Goal: Task Accomplishment & Management: Complete application form

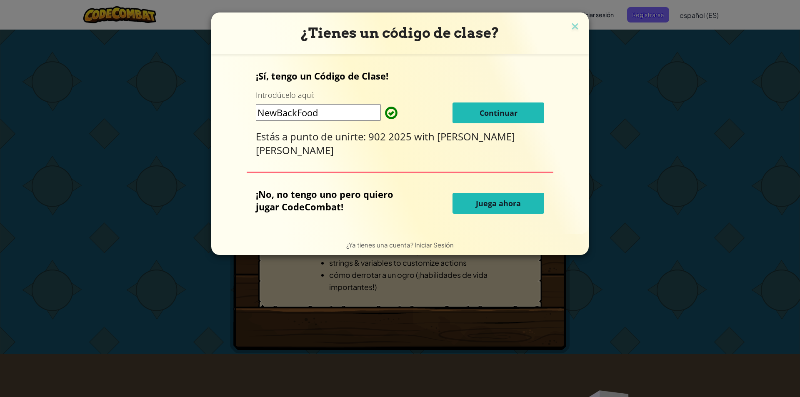
click at [505, 115] on span "Continuar" at bounding box center [499, 113] width 38 height 10
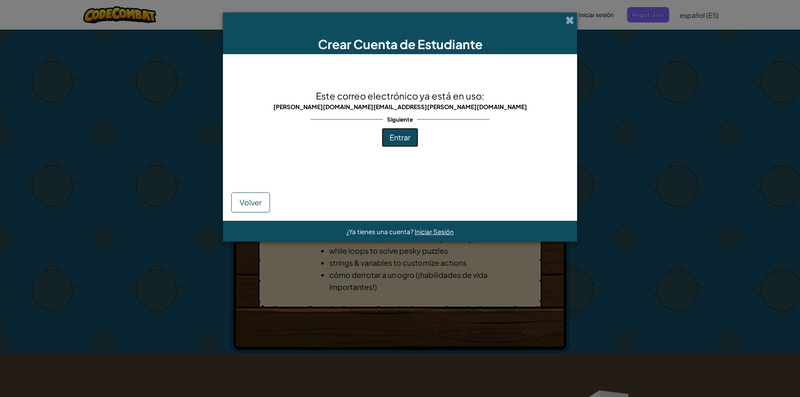
click at [396, 135] on span "Entrar" at bounding box center [400, 137] width 21 height 10
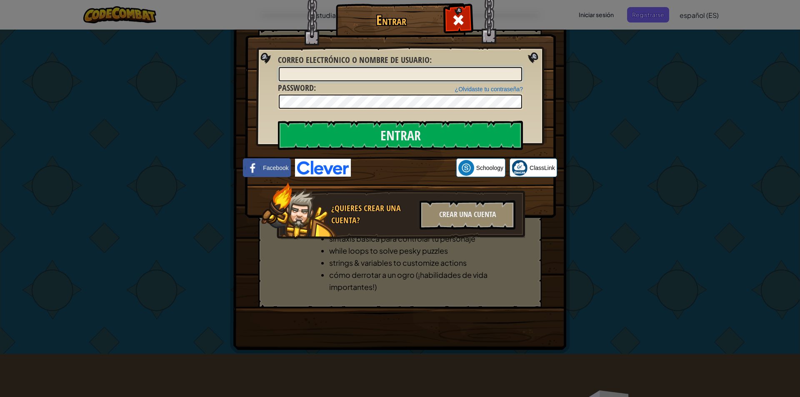
click at [322, 75] on input "Correo electrónico o nombre de usuario :" at bounding box center [400, 74] width 243 height 14
type input "santi"
